Goal: Communication & Community: Participate in discussion

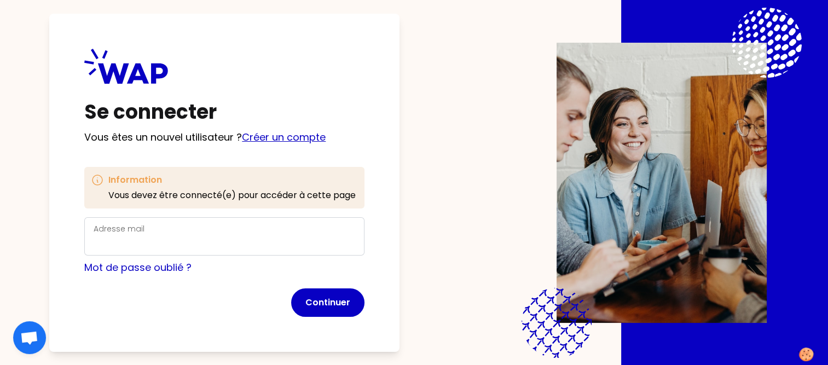
click at [287, 140] on link "Créer un compte" at bounding box center [284, 137] width 84 height 14
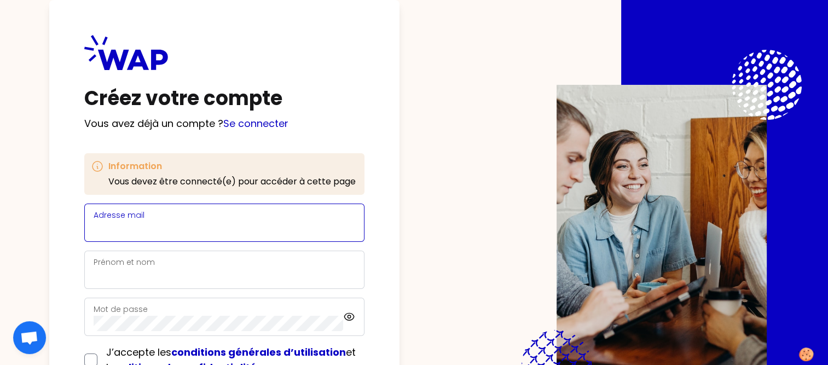
click at [151, 225] on input "Adresse mail" at bounding box center [225, 229] width 262 height 15
type input "[EMAIL_ADDRESS][DOMAIN_NAME]"
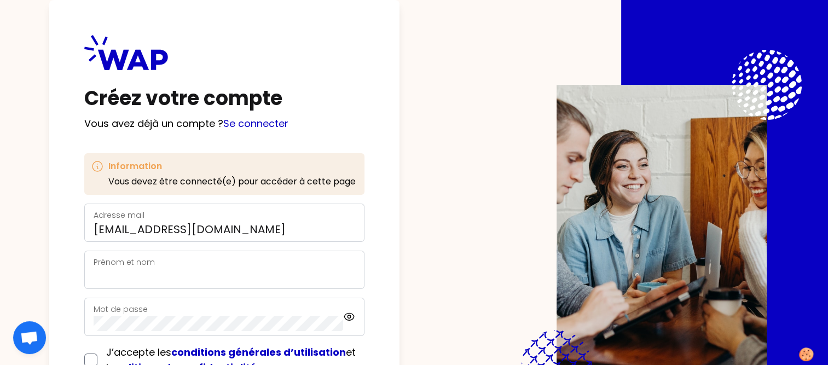
click at [166, 263] on div "Prénom et nom" at bounding box center [225, 270] width 262 height 28
type input "[PERSON_NAME]"
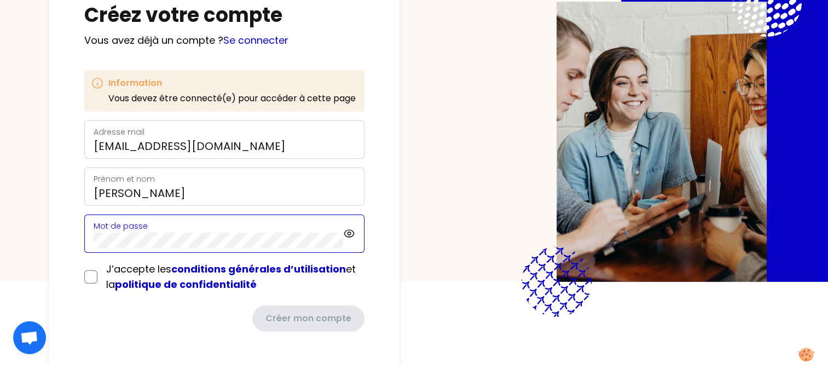
scroll to position [84, 0]
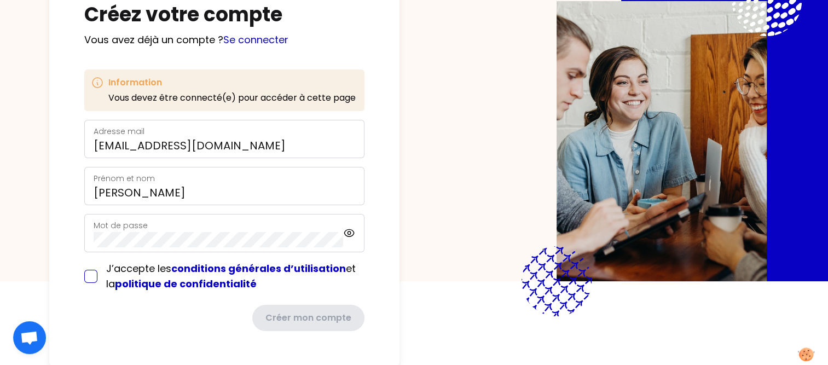
click at [92, 275] on form "Adresse mail [EMAIL_ADDRESS][DOMAIN_NAME] [PERSON_NAME] et nom [PERSON_NAME] Mo…" at bounding box center [224, 225] width 280 height 211
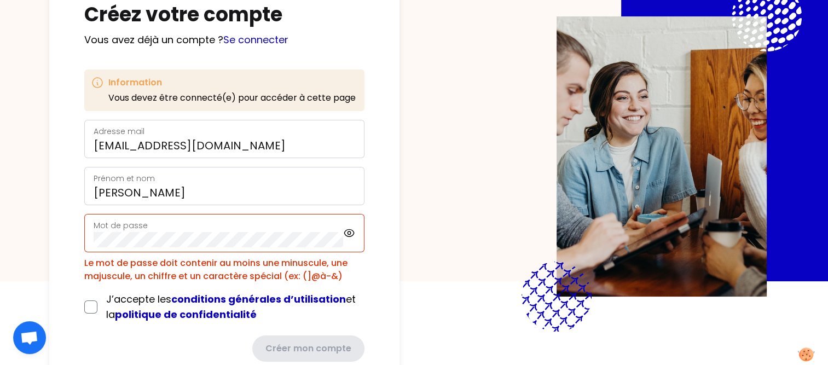
click at [157, 227] on div "Mot de passe" at bounding box center [219, 233] width 250 height 28
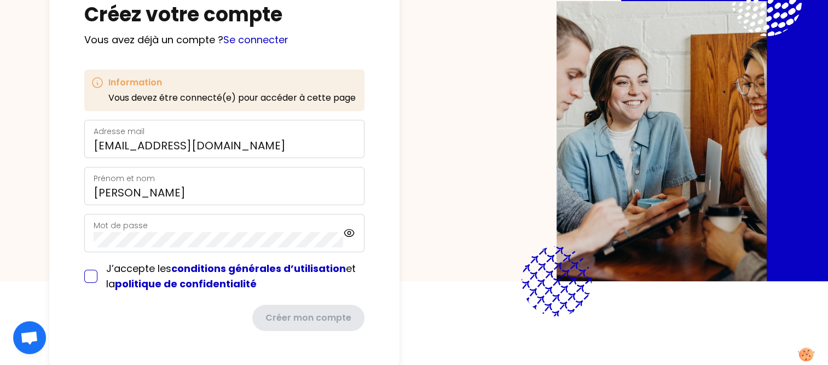
click at [88, 270] on input "checkbox" at bounding box center [90, 276] width 13 height 13
checkbox input "true"
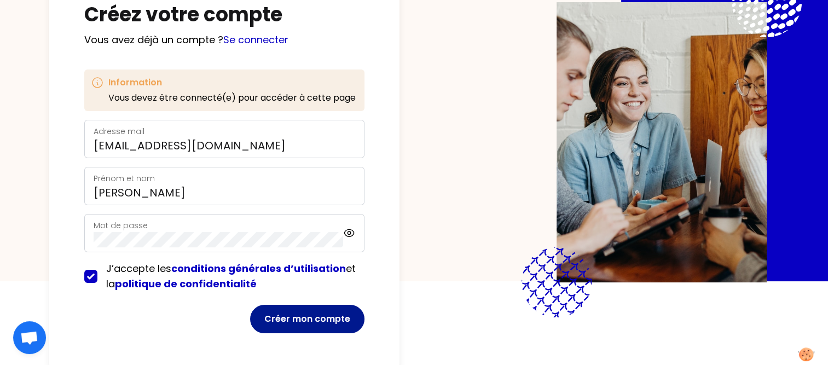
click at [309, 324] on button "Créer mon compte" at bounding box center [307, 319] width 114 height 28
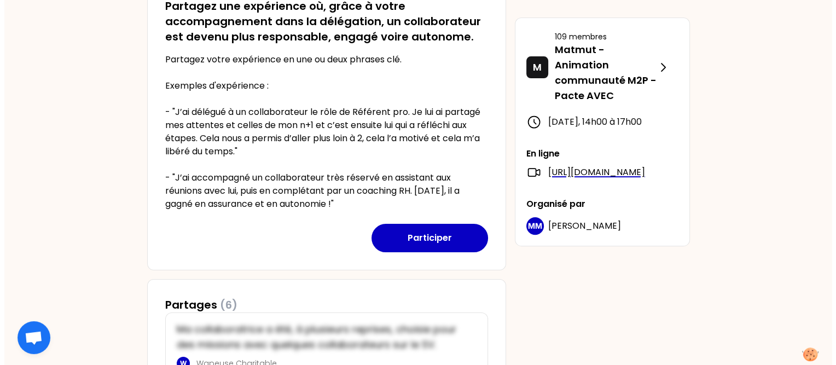
scroll to position [322, 0]
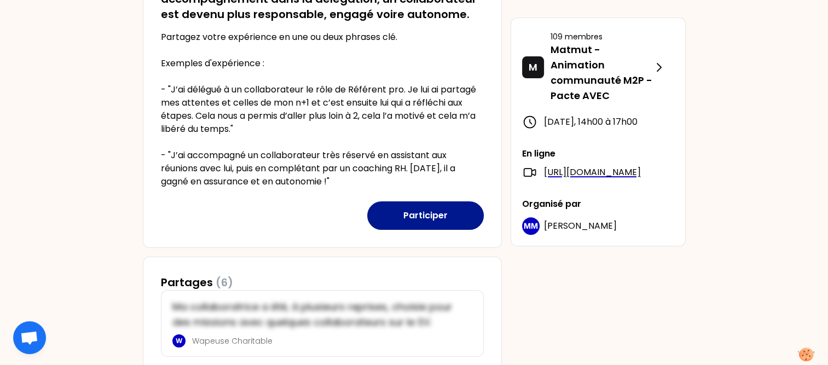
click at [436, 213] on button "Participer" at bounding box center [425, 215] width 117 height 28
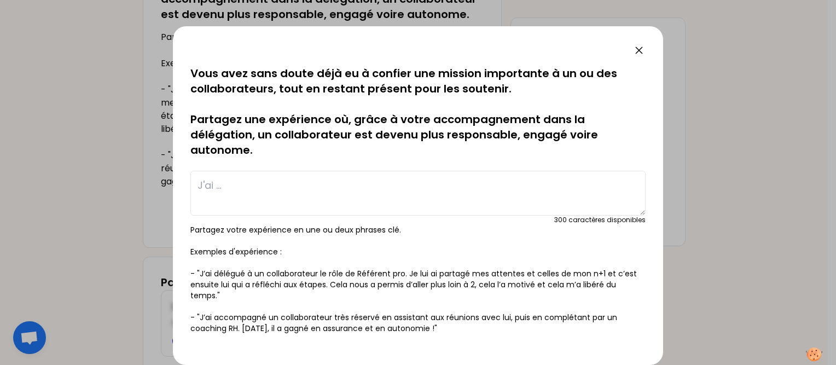
click at [291, 185] on textarea at bounding box center [417, 193] width 455 height 45
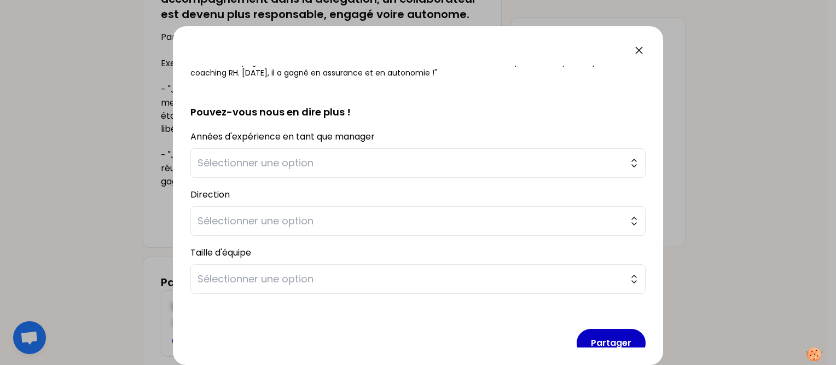
scroll to position [273, 0]
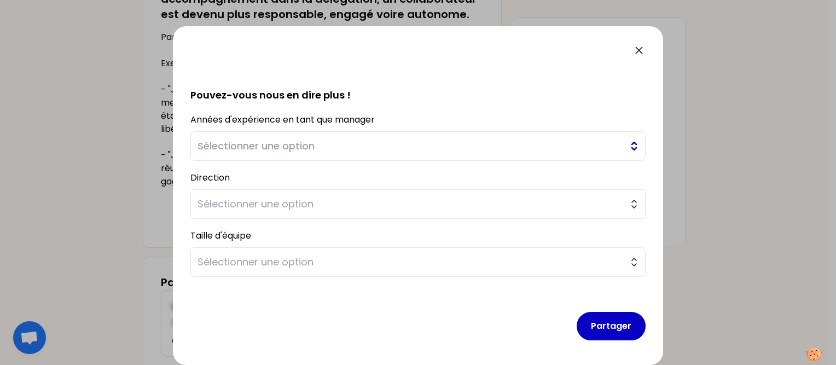
type textarea "Je délègue l'animation d'une partie du tempo, ainsi que l'ice breaker d'ouvertu…"
click at [282, 147] on span "Sélectionner une option" at bounding box center [411, 145] width 426 height 15
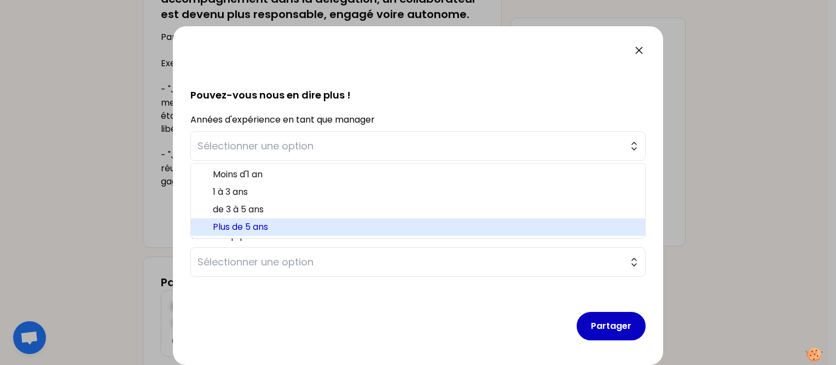
click at [250, 227] on span "Plus de 5 ans" at bounding box center [425, 227] width 424 height 13
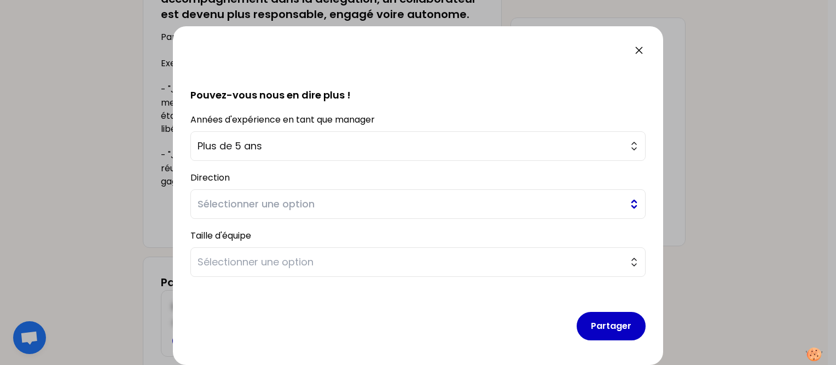
click at [210, 193] on button "Sélectionner une option" at bounding box center [417, 204] width 455 height 30
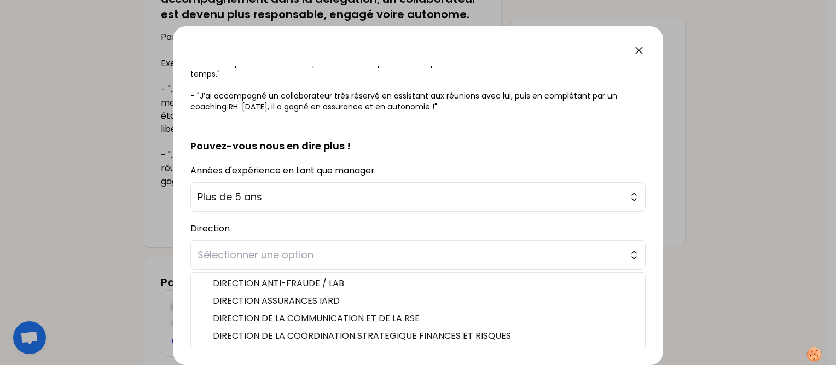
scroll to position [303, 0]
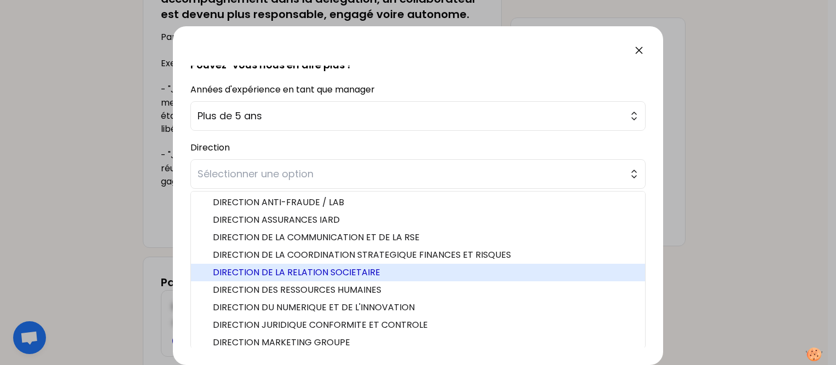
click at [302, 275] on span "DIRECTION DE LA RELATION SOCIETAIRE" at bounding box center [425, 272] width 424 height 13
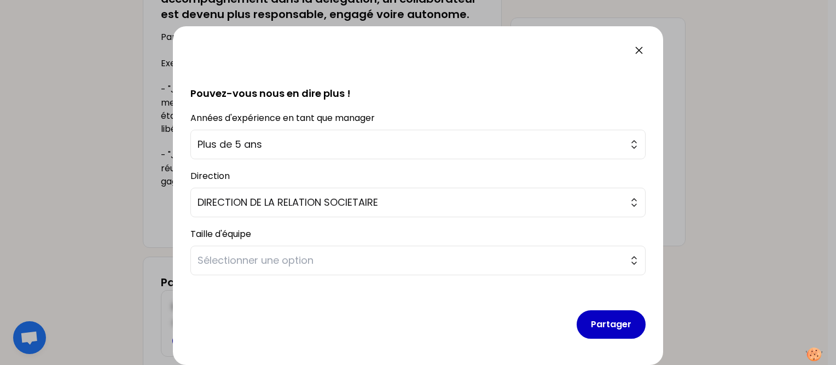
scroll to position [273, 0]
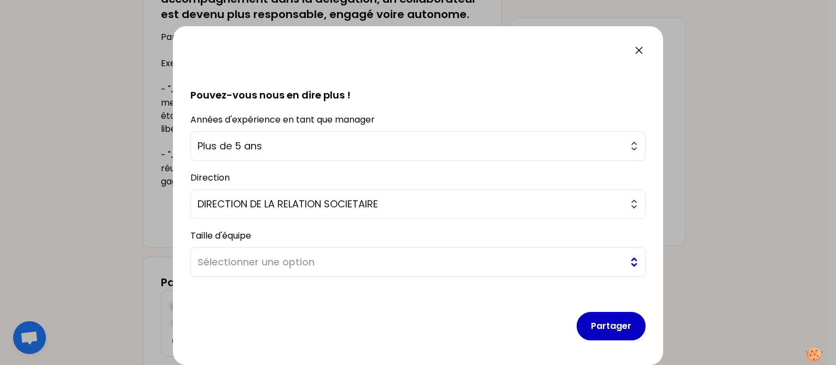
click at [233, 264] on span "Sélectionner une option" at bounding box center [411, 261] width 426 height 15
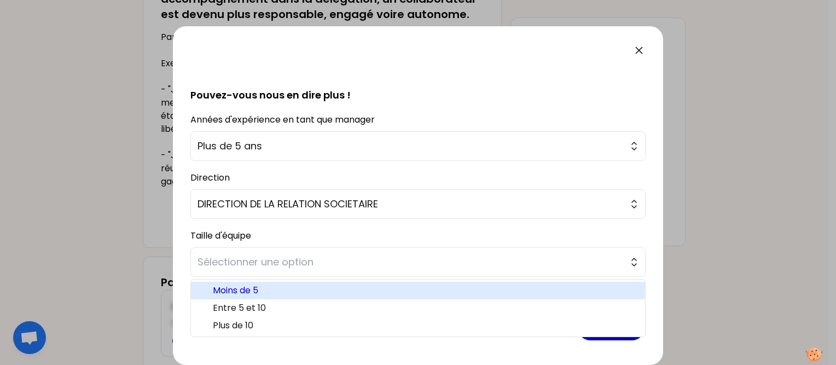
click at [238, 288] on span "Moins de 5" at bounding box center [425, 290] width 424 height 13
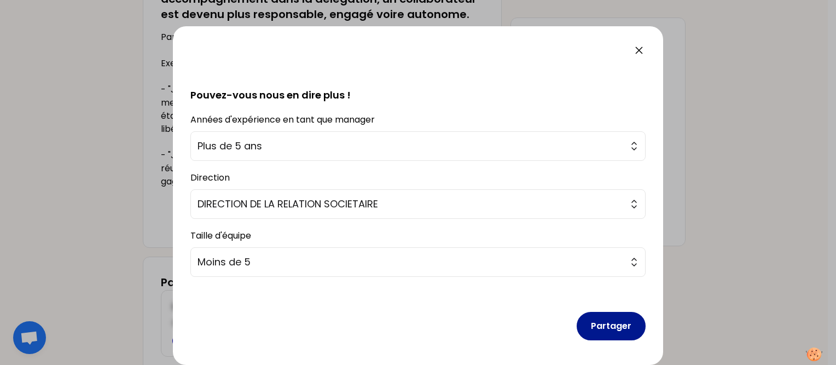
click at [600, 322] on button "Partager" at bounding box center [611, 326] width 69 height 28
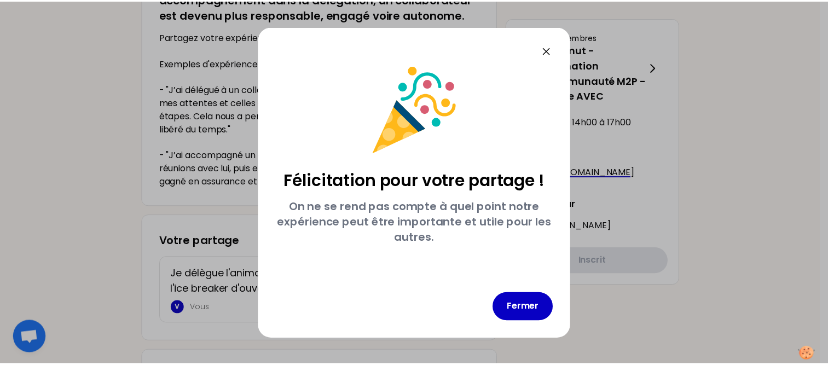
scroll to position [0, 0]
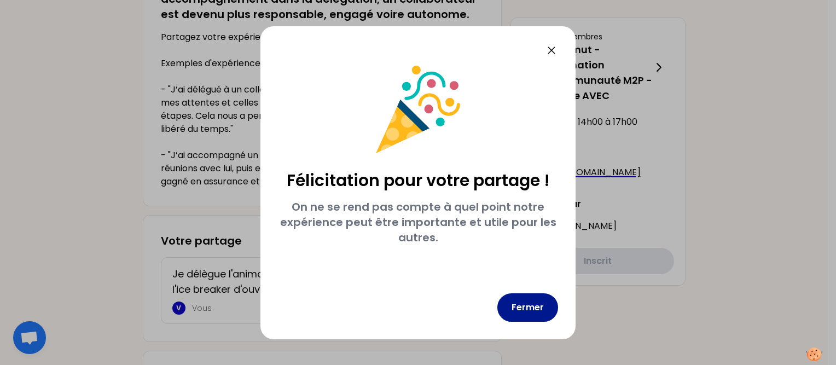
click at [525, 311] on button "Fermer" at bounding box center [527, 307] width 61 height 28
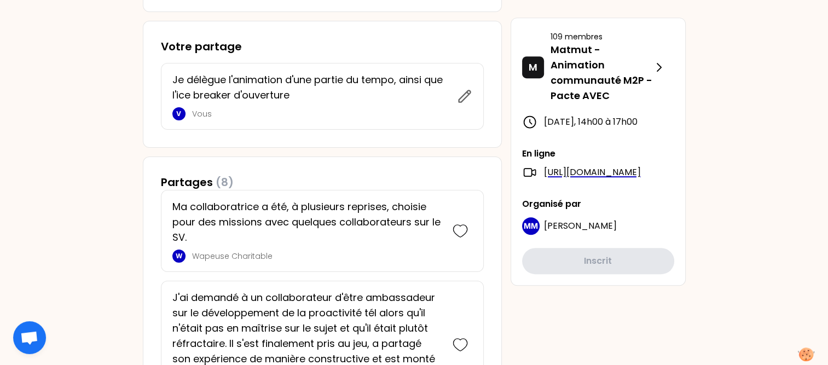
scroll to position [491, 0]
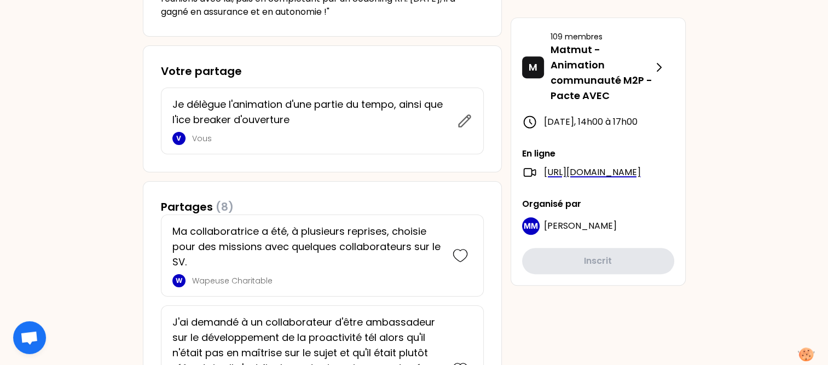
click at [243, 108] on p "Je délègue l'animation d'une partie du tempo, ainsi que l'ice breaker d'ouvertu…" at bounding box center [311, 112] width 278 height 31
click at [324, 128] on div "Je délègue l'animation d'une partie du tempo, ainsi que l'ice breaker d'ouvertu…" at bounding box center [314, 121] width 285 height 48
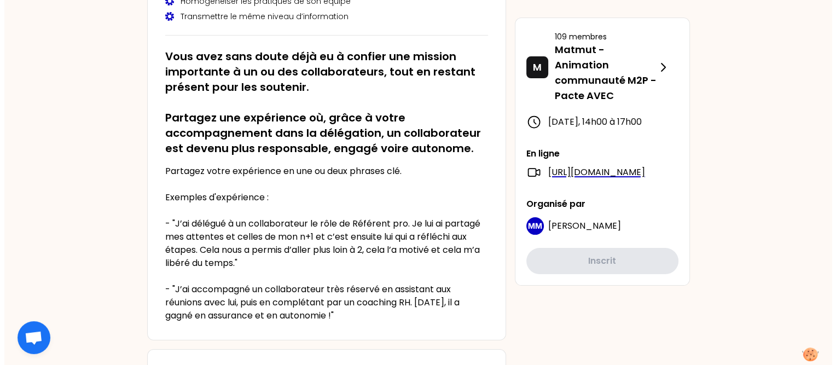
scroll to position [0, 0]
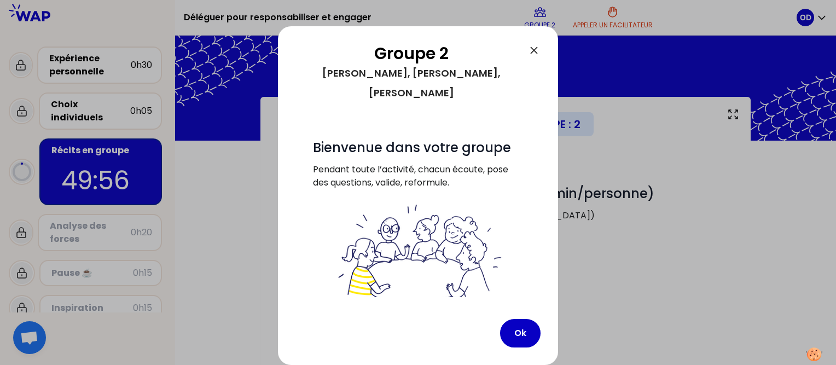
click at [433, 352] on div "Groupe 2 [PERSON_NAME], [PERSON_NAME], Saldou # Bienvenue dans votre groupe Pen…" at bounding box center [418, 195] width 280 height 339
click at [559, 83] on div at bounding box center [418, 182] width 836 height 365
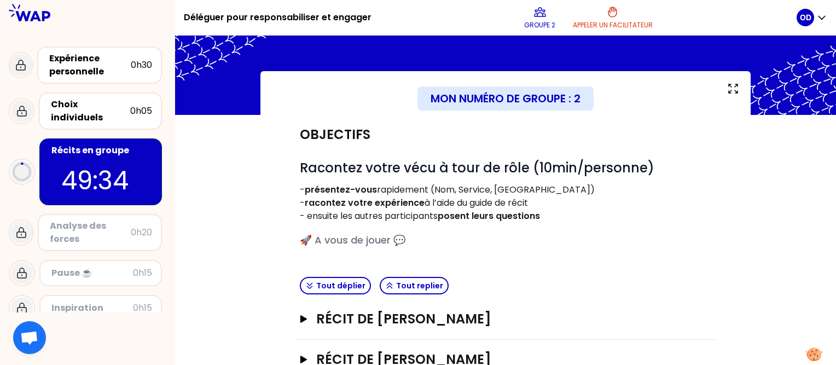
scroll to position [182, 0]
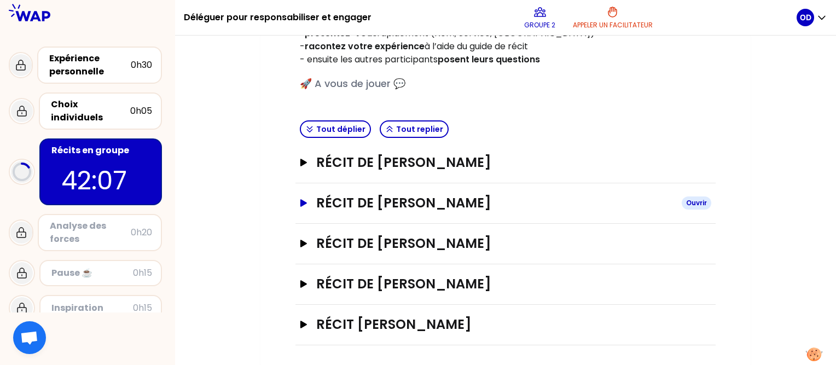
click at [299, 204] on icon "button" at bounding box center [303, 203] width 9 height 8
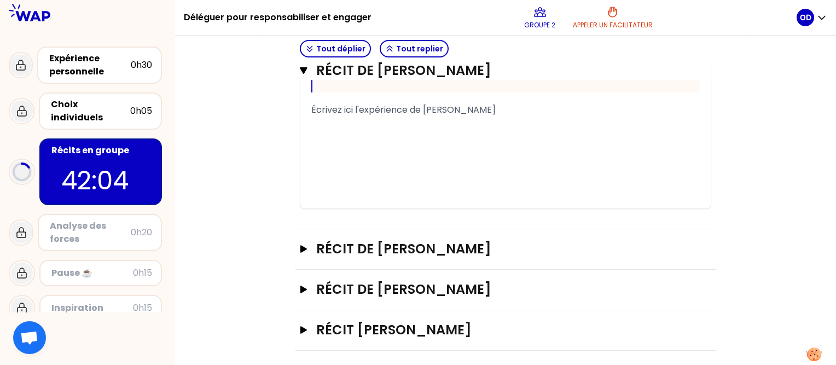
scroll to position [835, 0]
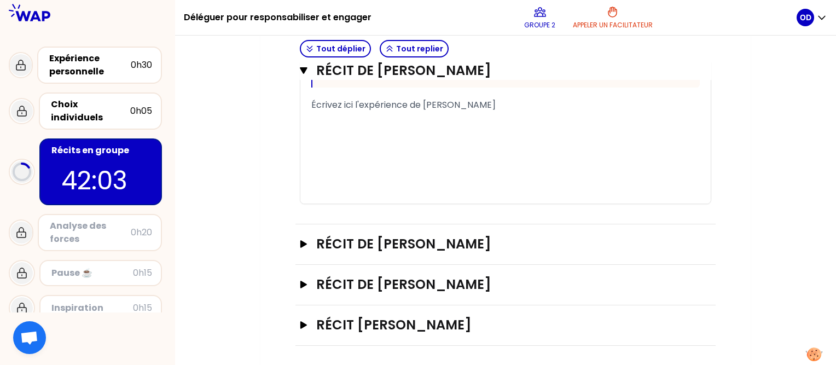
click at [391, 118] on div "﻿" at bounding box center [505, 118] width 389 height 13
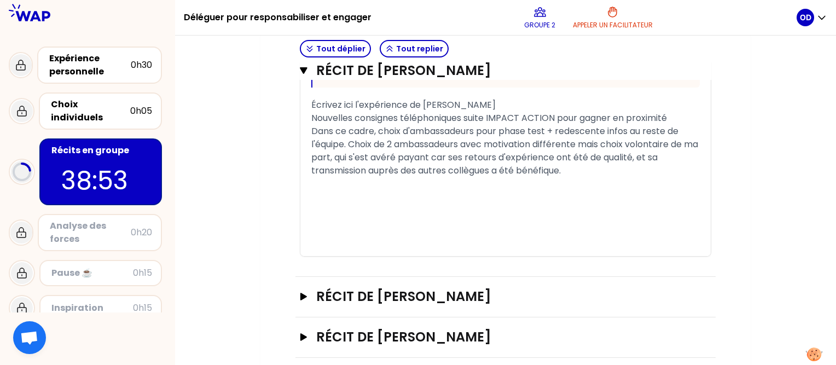
click at [682, 115] on div "Nouvelles consignes téléphoniques suite IMPACT ACTION pour gagner en proximité" at bounding box center [505, 118] width 389 height 13
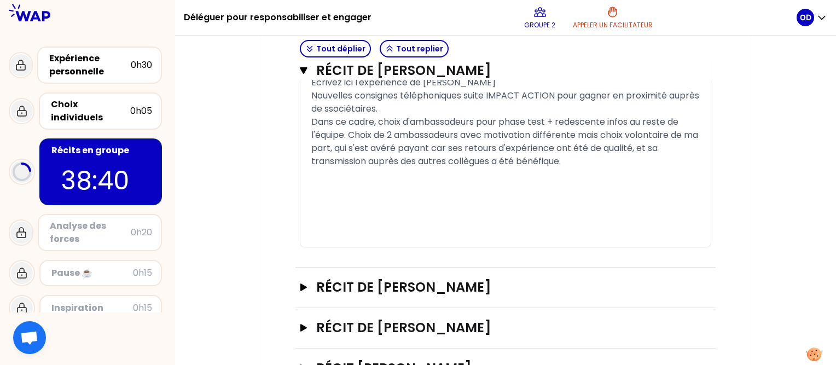
scroll to position [846, 0]
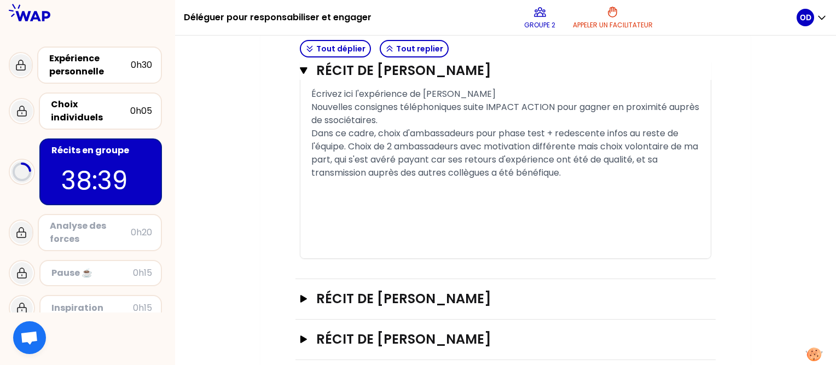
click at [362, 119] on span "Nouvelles consignes téléphoniques suite IMPACT ACTION pour gagner en proximité …" at bounding box center [506, 114] width 390 height 26
click at [420, 119] on div "Nouvelles consignes téléphoniques suite IMPACT ACTION pour gagner en proximité …" at bounding box center [505, 114] width 389 height 26
click at [611, 155] on span "Dans ce cadre, choix d'ambassadeurs pour phase test + redescente infos au reste…" at bounding box center [505, 153] width 389 height 52
click at [616, 172] on div "Dans ce cadre, choix d'ambassadeurs pour phase test + redescente infos au reste…" at bounding box center [505, 153] width 389 height 53
click at [465, 145] on span "Dans ce cadre, choix d'ambassadeurs pour phase test + redescente infos au reste…" at bounding box center [505, 153] width 389 height 52
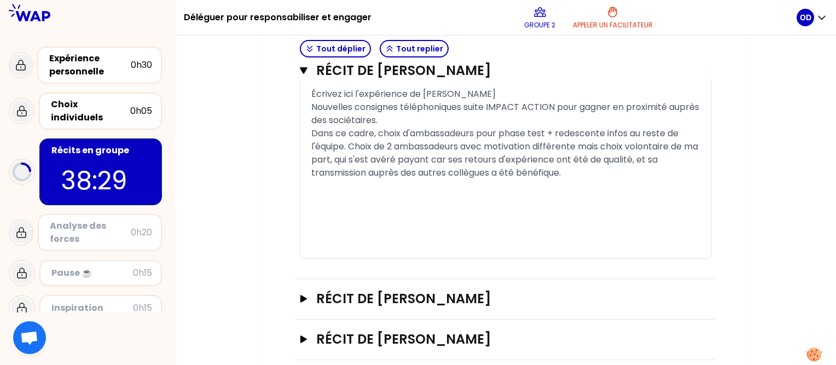
click at [427, 119] on div "Nouvelles consignes téléphoniques suite IMPACT ACTION pour gagner en proximité …" at bounding box center [505, 114] width 389 height 26
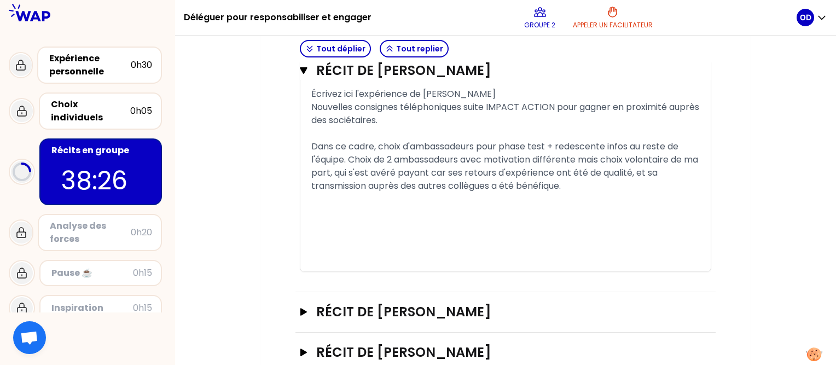
click at [569, 182] on div "Dans ce cadre, choix d'ambassadeurs pour phase test + redescente infos au reste…" at bounding box center [505, 166] width 389 height 53
click at [507, 91] on div "Écrivez ici l'expérience de [PERSON_NAME]" at bounding box center [505, 94] width 389 height 13
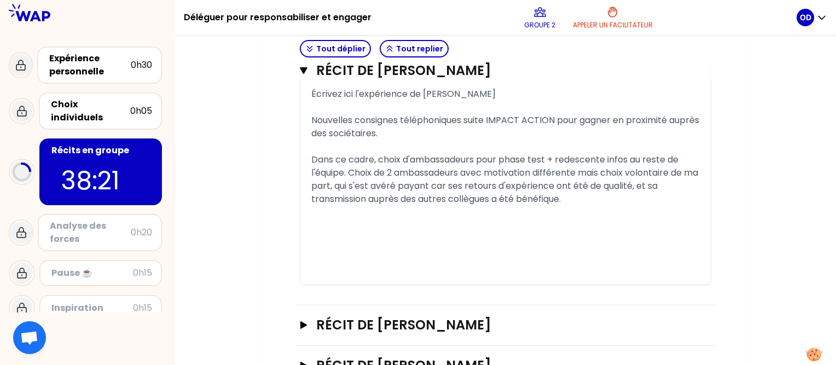
click at [587, 201] on div "Dans ce cadre, choix d'ambassadeurs pour phase test + redescente infos au reste…" at bounding box center [505, 179] width 389 height 53
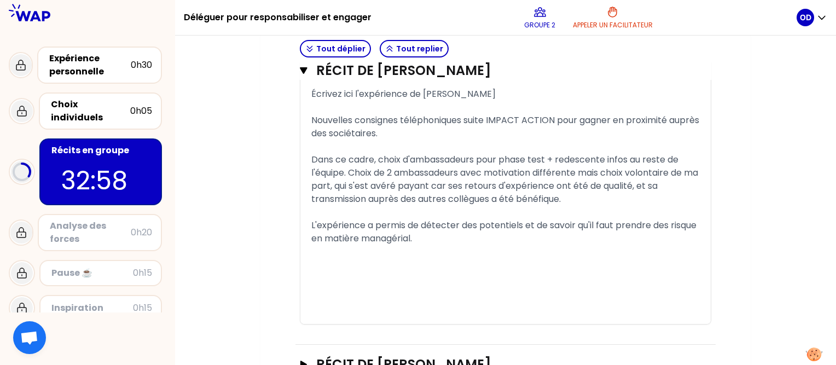
click at [63, 19] on div at bounding box center [87, 12] width 175 height 25
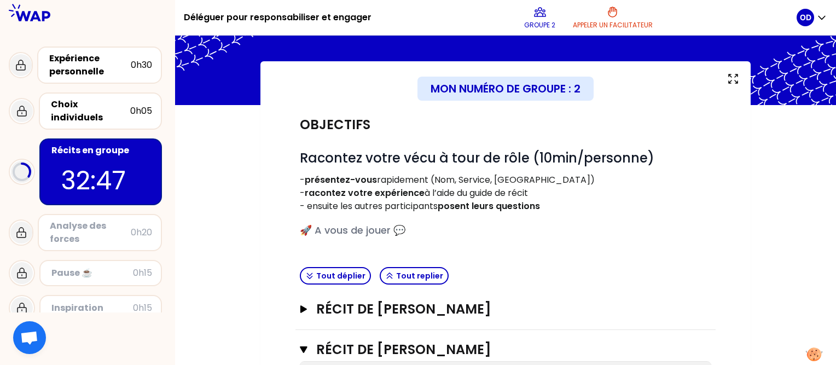
scroll to position [966, 0]
